Goal: Find specific page/section: Find specific page/section

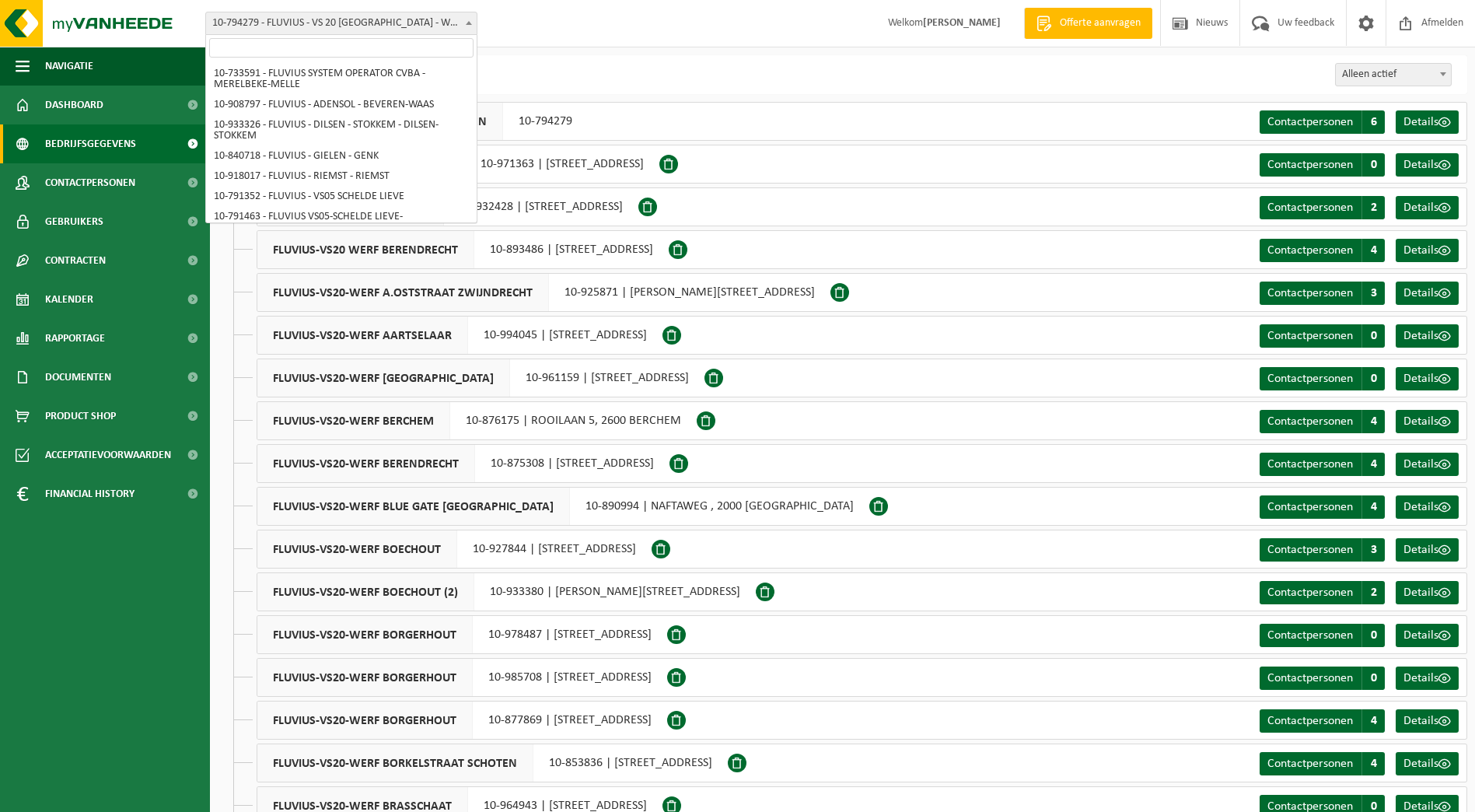
click at [468, 17] on span at bounding box center [469, 23] width 16 height 21
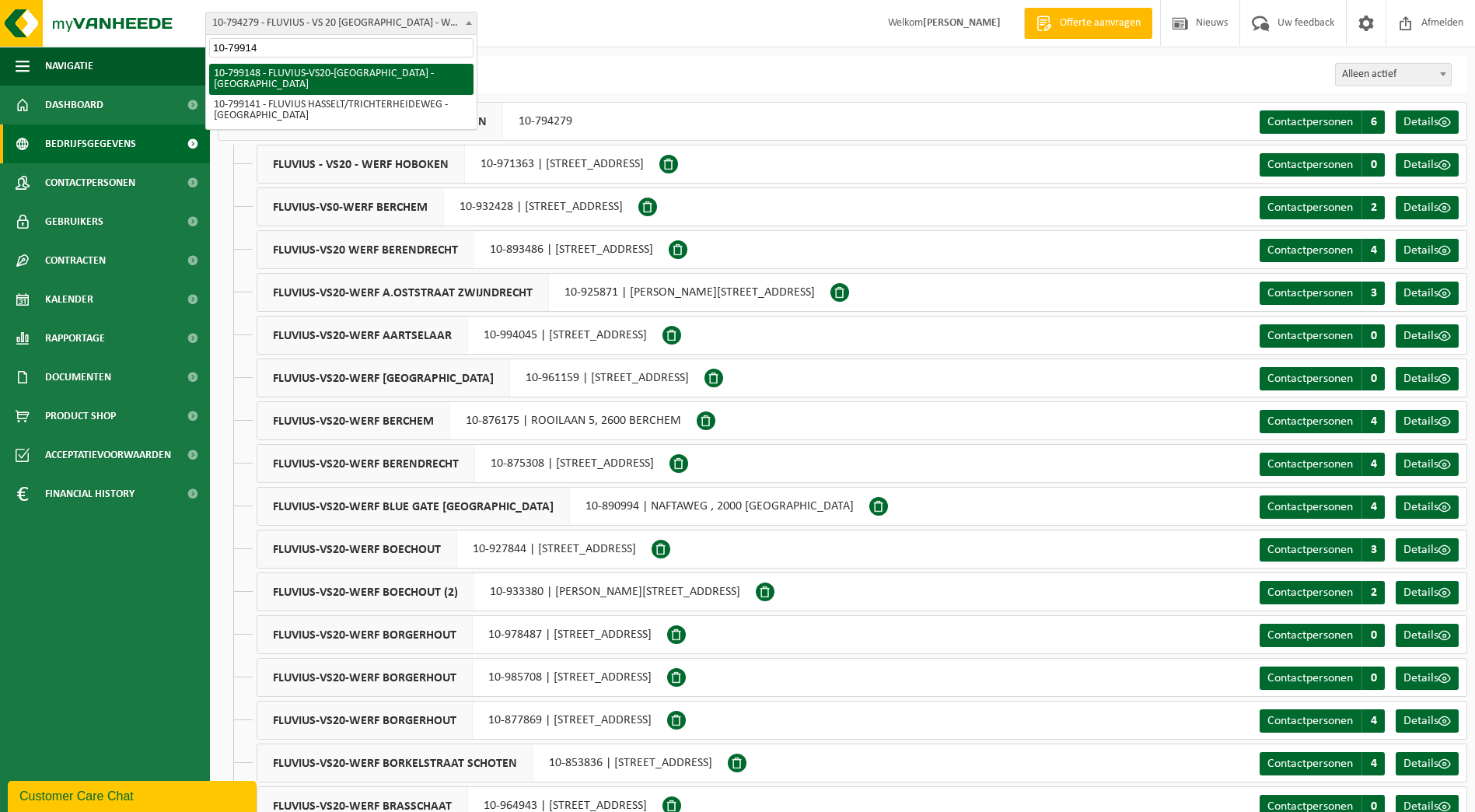
type input "10-799141"
select select "33188"
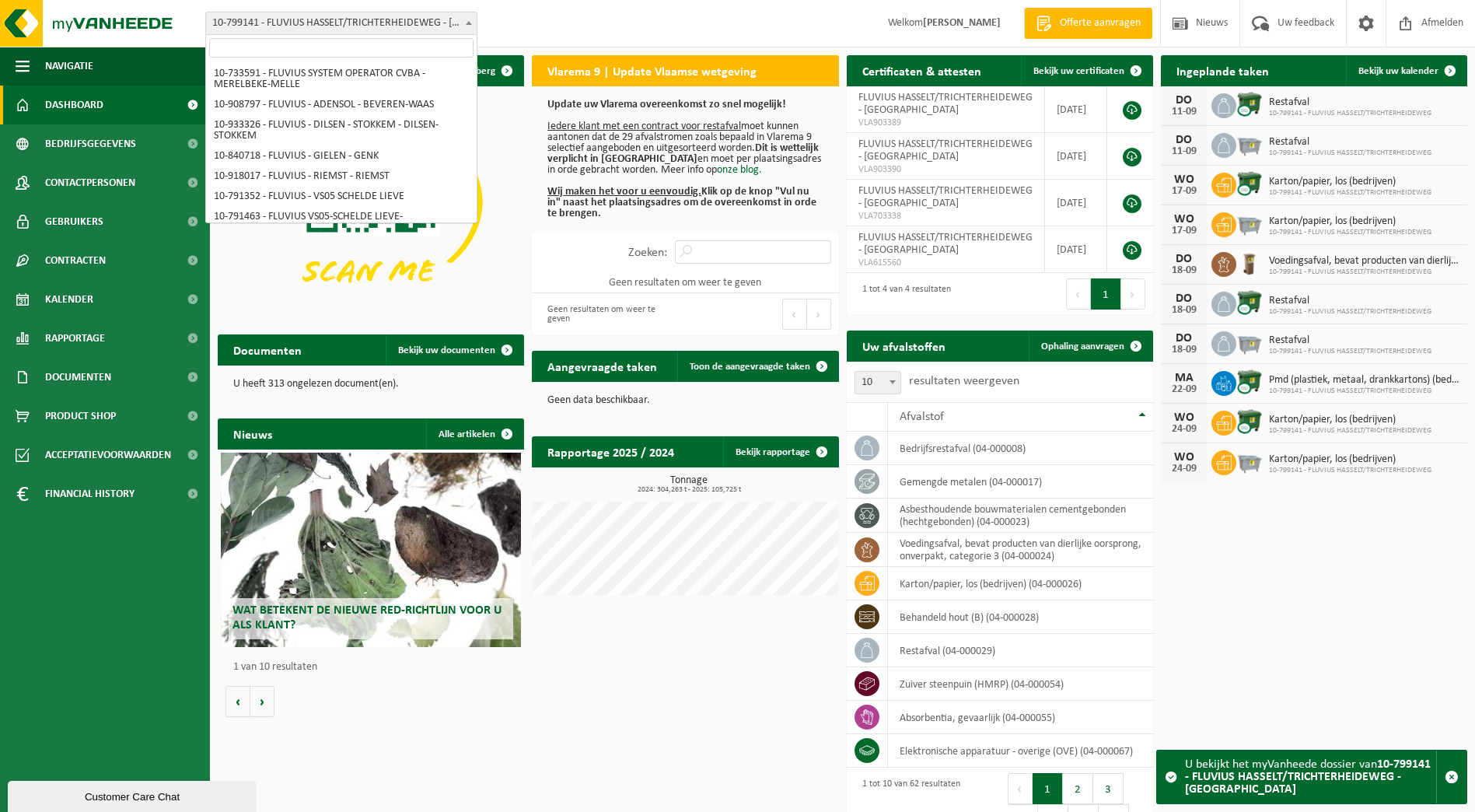
click at [465, 25] on span at bounding box center [469, 23] width 16 height 21
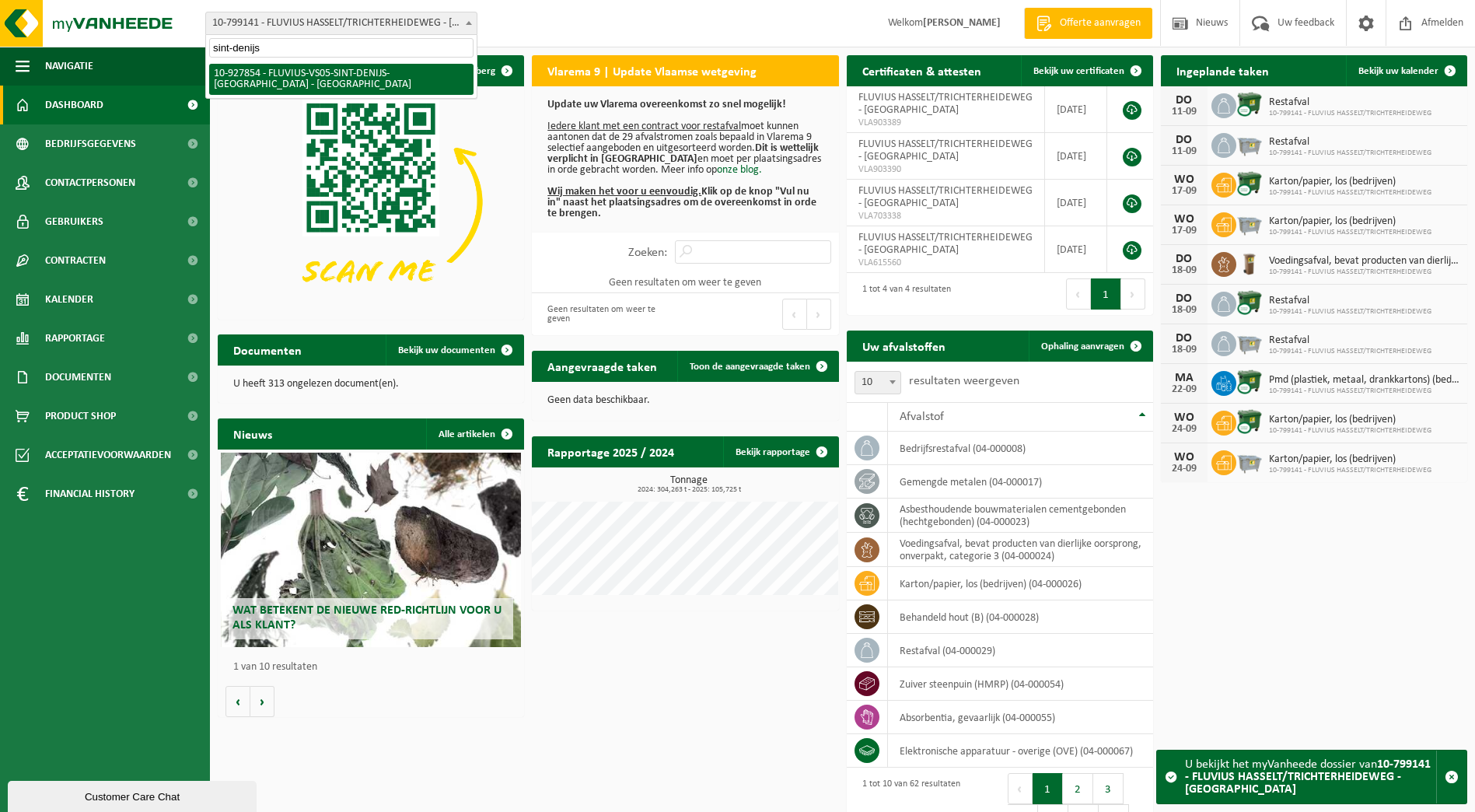
type input "sint-denijs"
select select "133075"
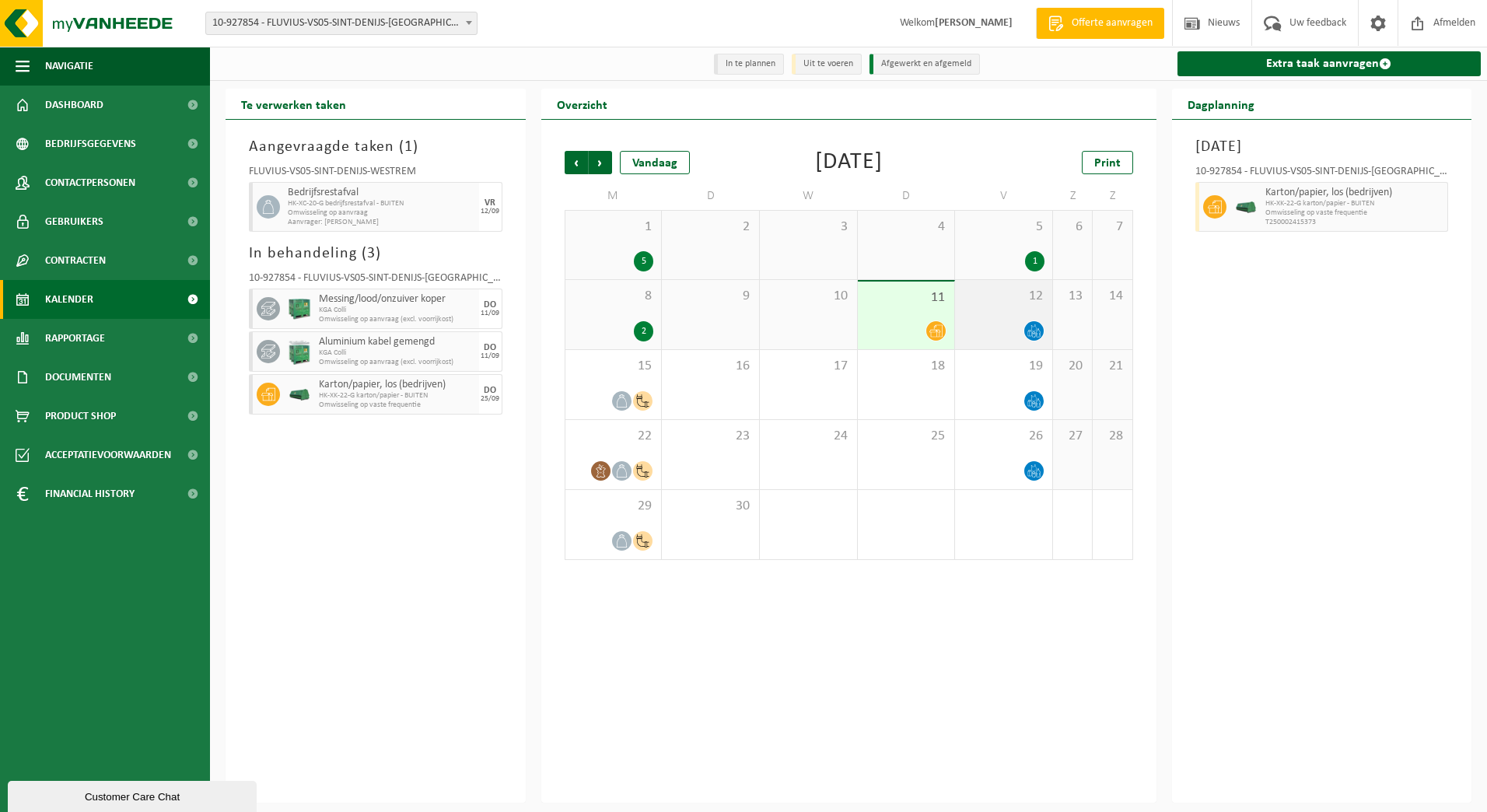
click at [1002, 307] on div "12" at bounding box center [1003, 315] width 97 height 69
click at [868, 309] on div "11" at bounding box center [906, 315] width 97 height 68
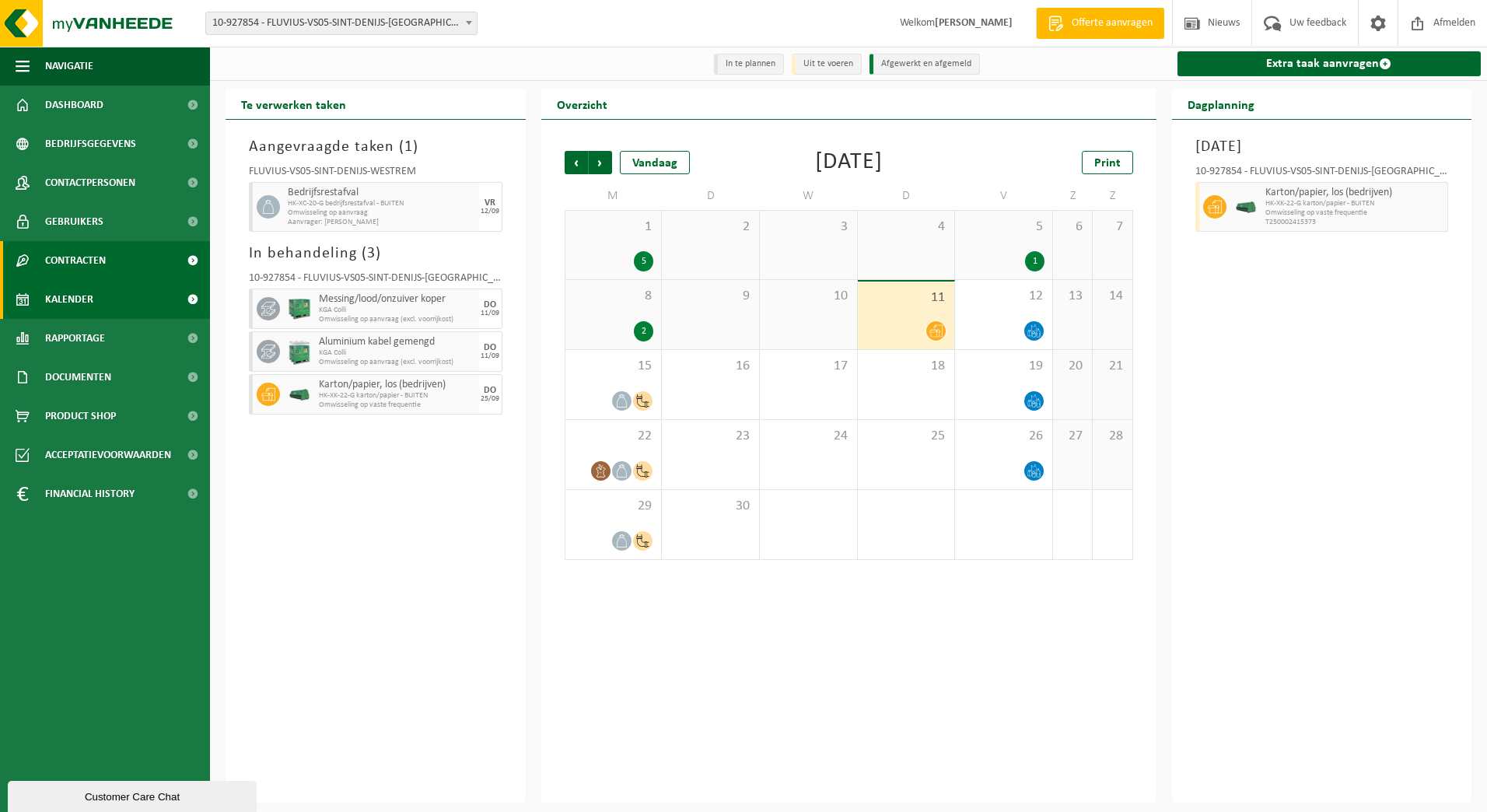
click at [113, 259] on link "Contracten" at bounding box center [105, 261] width 210 height 39
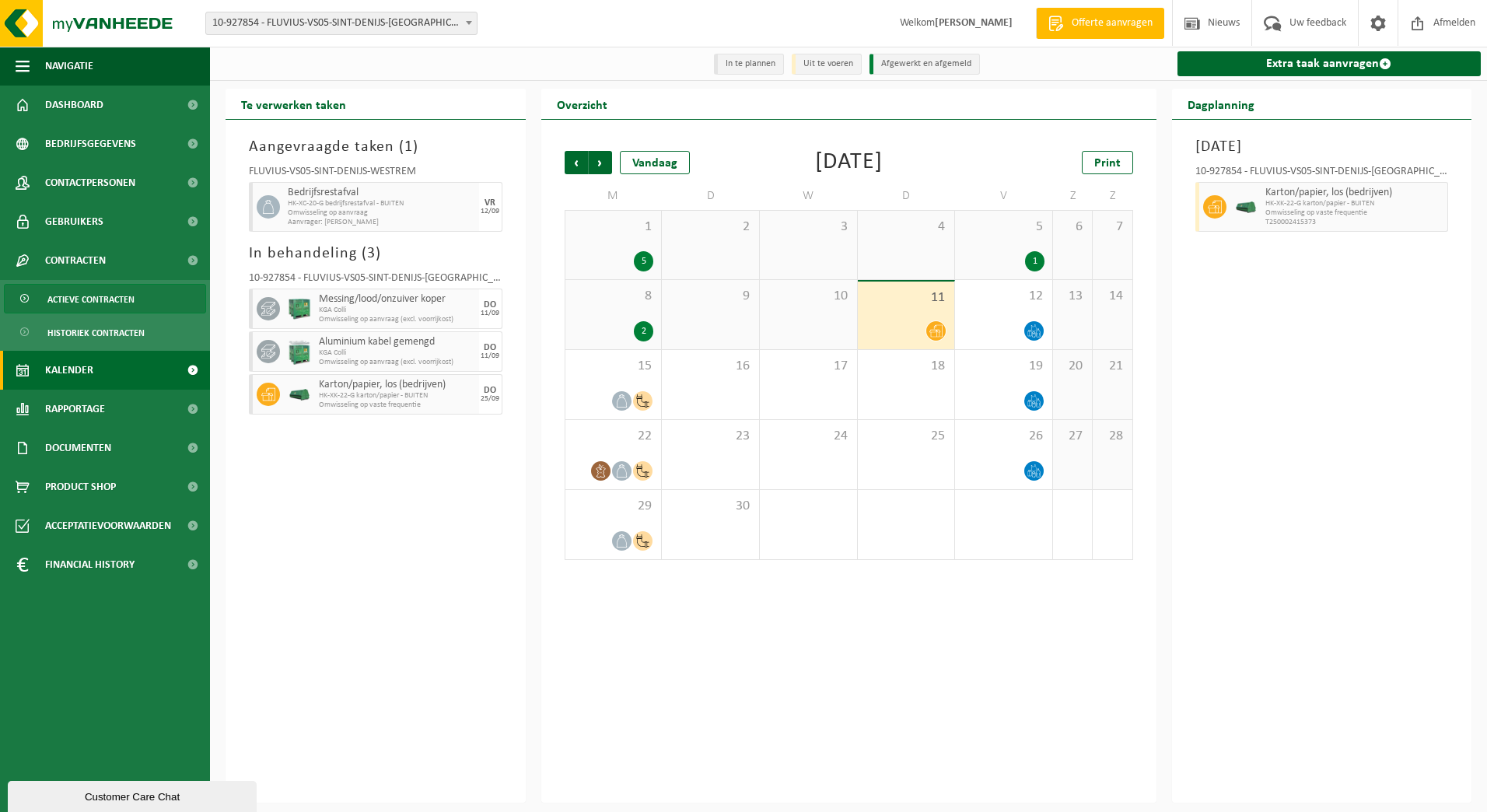
click at [105, 301] on span "Actieve contracten" at bounding box center [90, 299] width 88 height 29
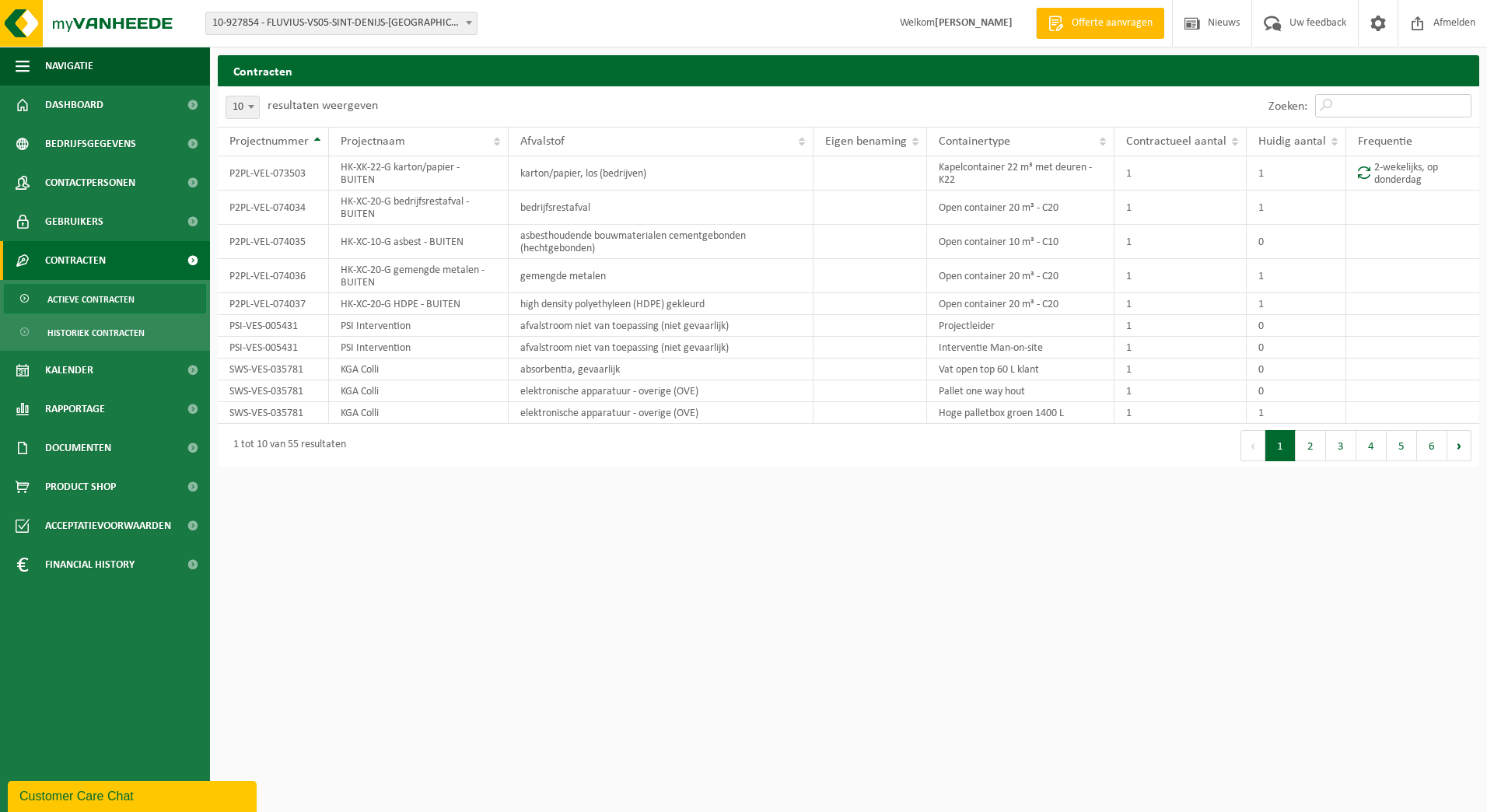
click at [1347, 109] on input "Zoeken:" at bounding box center [1393, 106] width 156 height 24
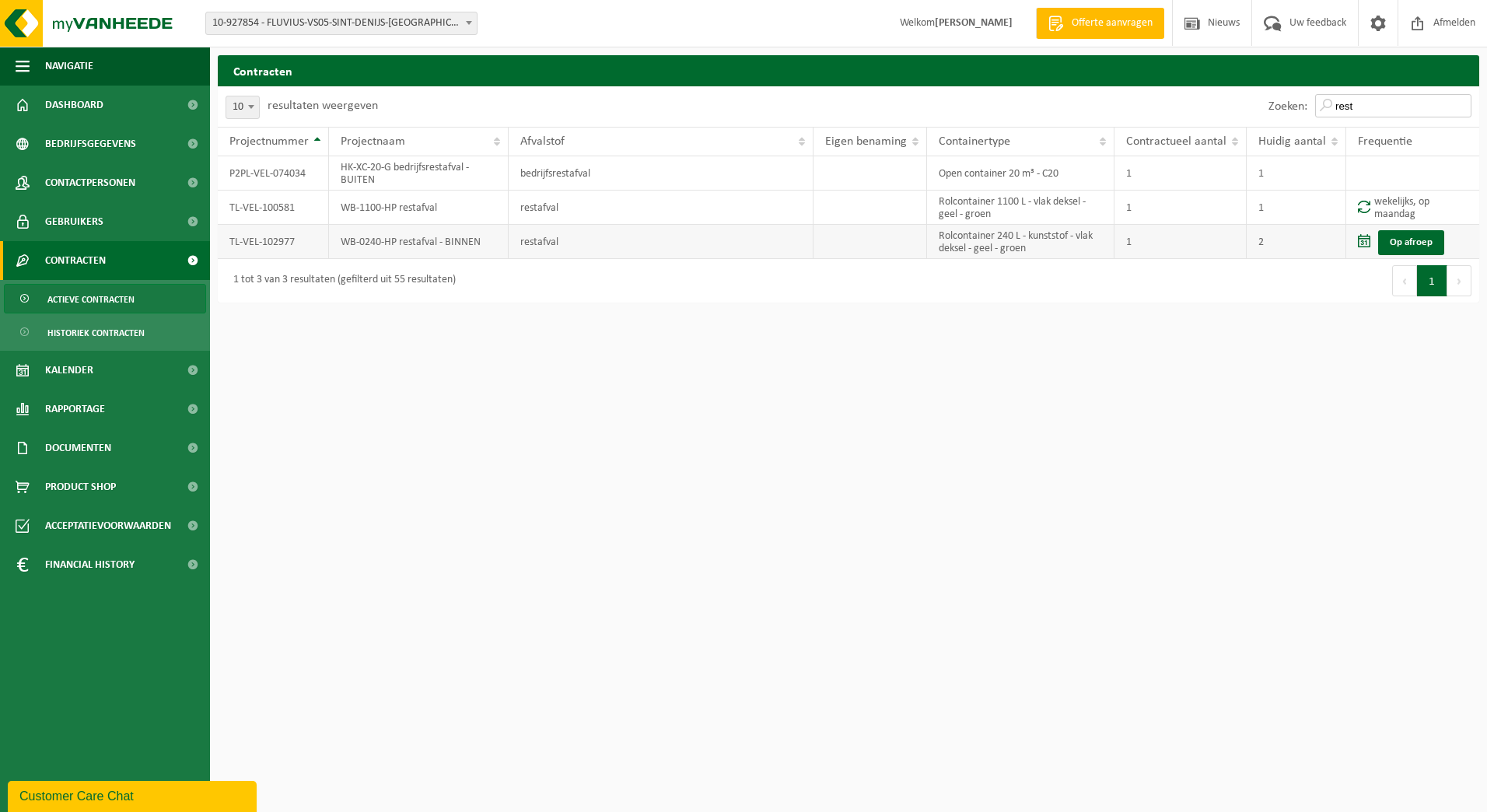
type input "rest"
click at [58, 363] on span "Kalender" at bounding box center [69, 371] width 48 height 39
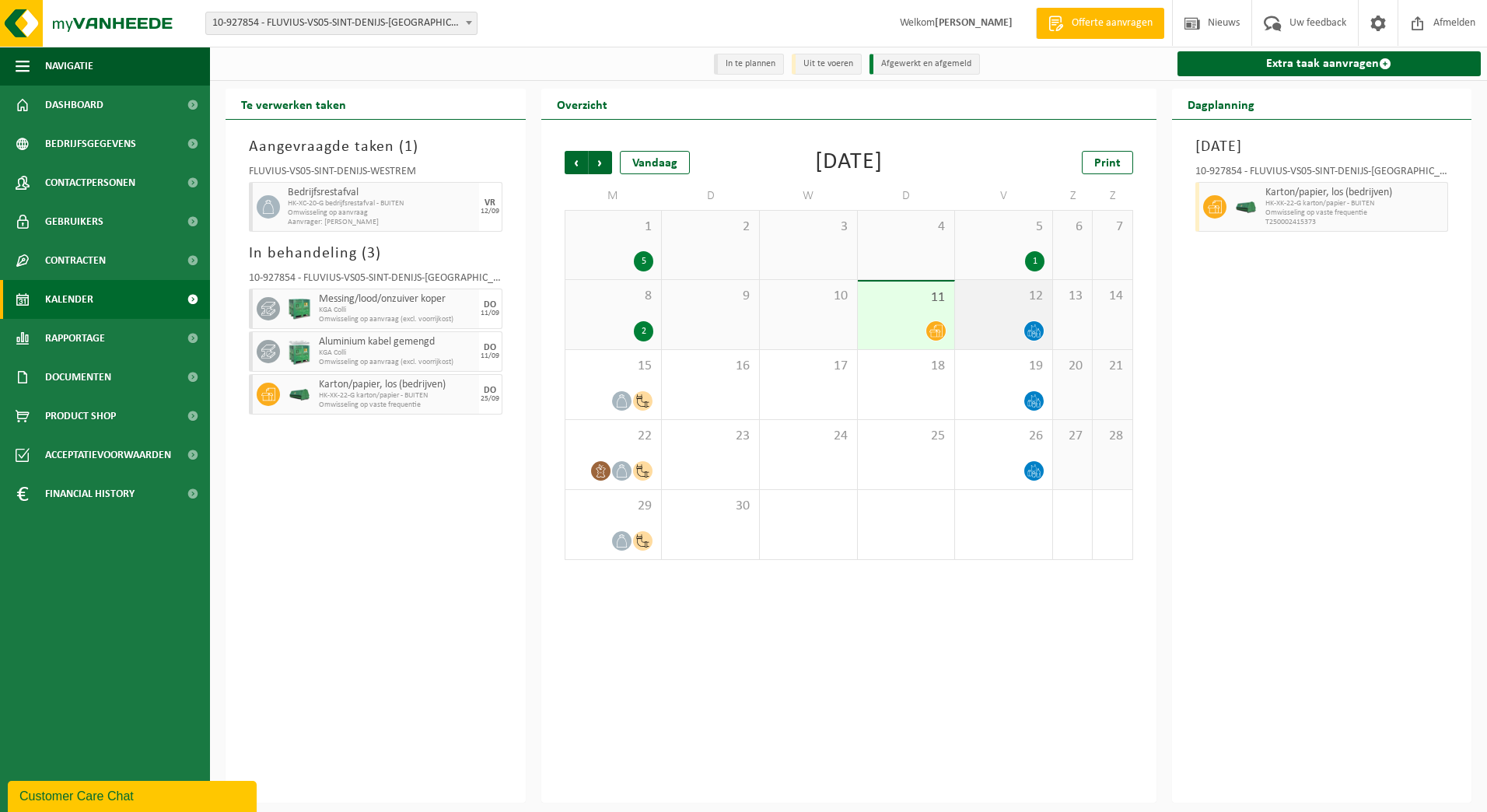
click at [1017, 304] on span "12" at bounding box center [1003, 296] width 82 height 17
click at [921, 333] on div at bounding box center [906, 330] width 82 height 21
